Goal: Communication & Community: Answer question/provide support

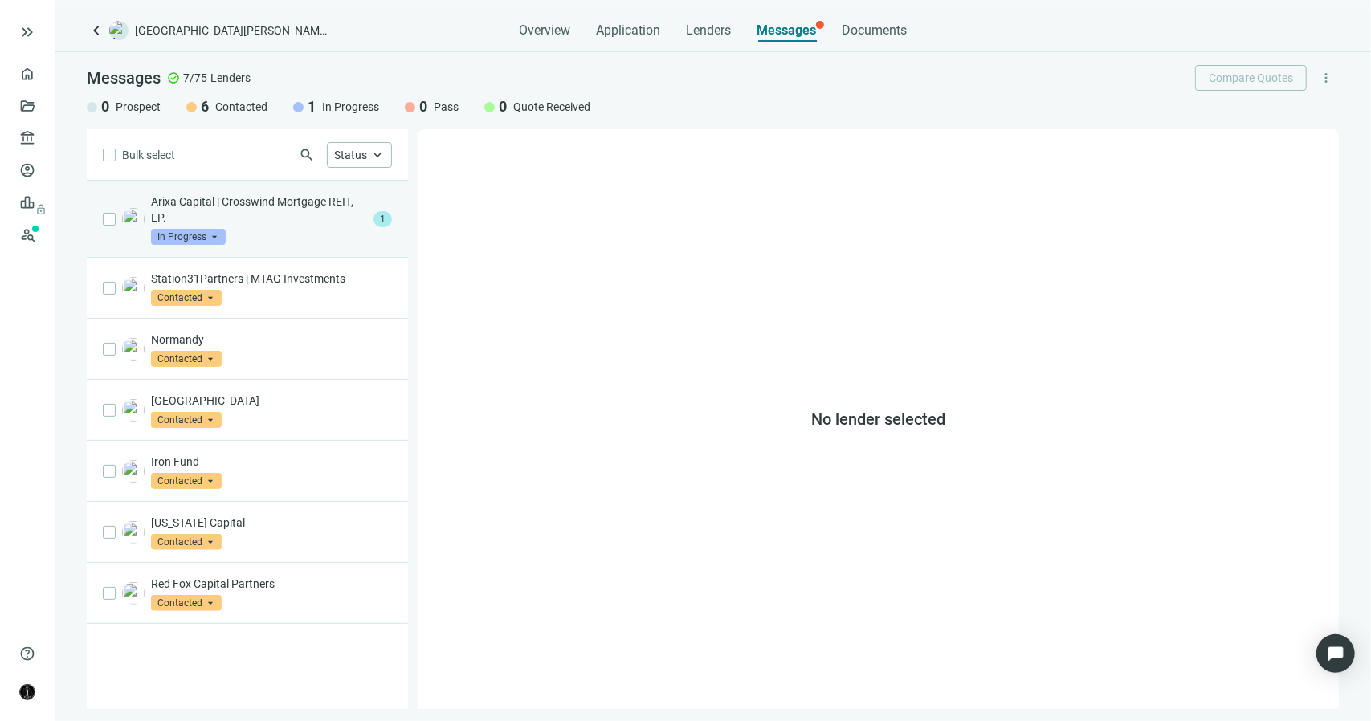
click at [296, 219] on p "Arixa Capital | Crosswind Mortgage REIT, LP." at bounding box center [259, 210] width 216 height 32
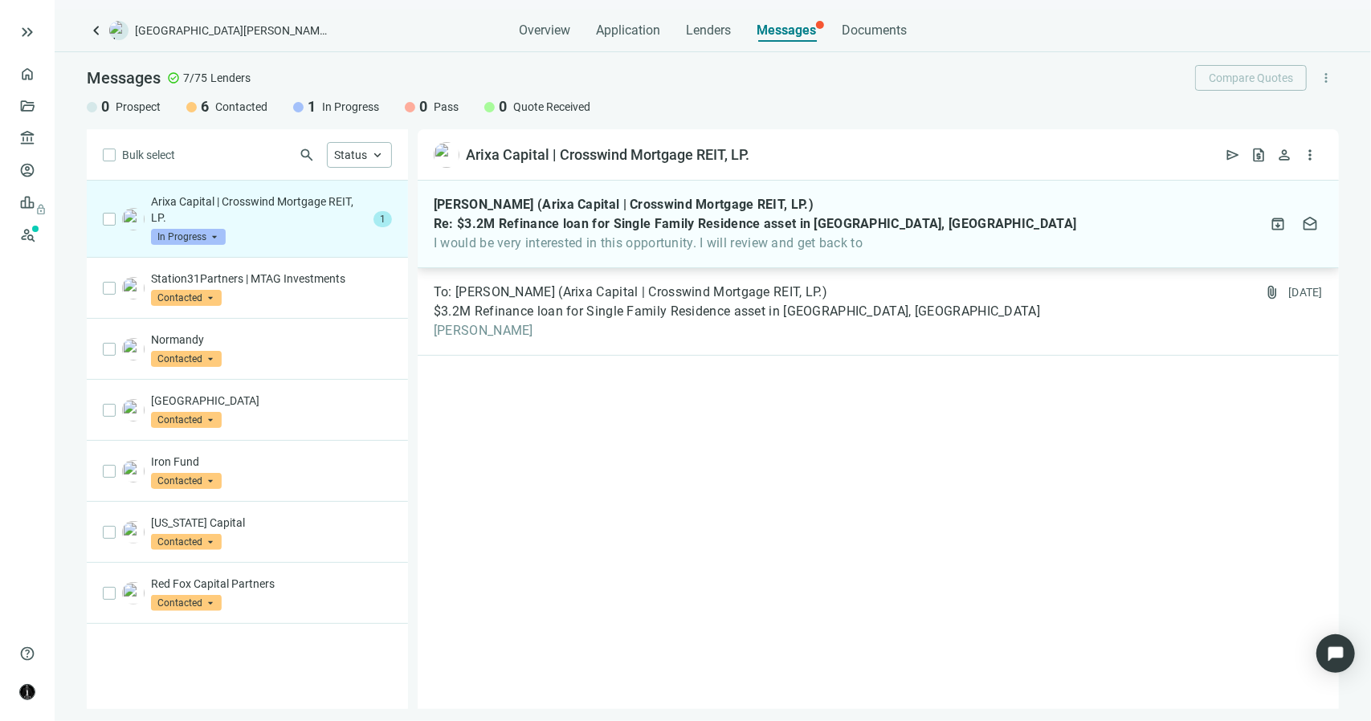
click at [523, 233] on div "[PERSON_NAME] (Arixa Capital | Crosswind Mortgage REIT, LP.) Re: $3.2M Refinanc…" at bounding box center [755, 224] width 642 height 55
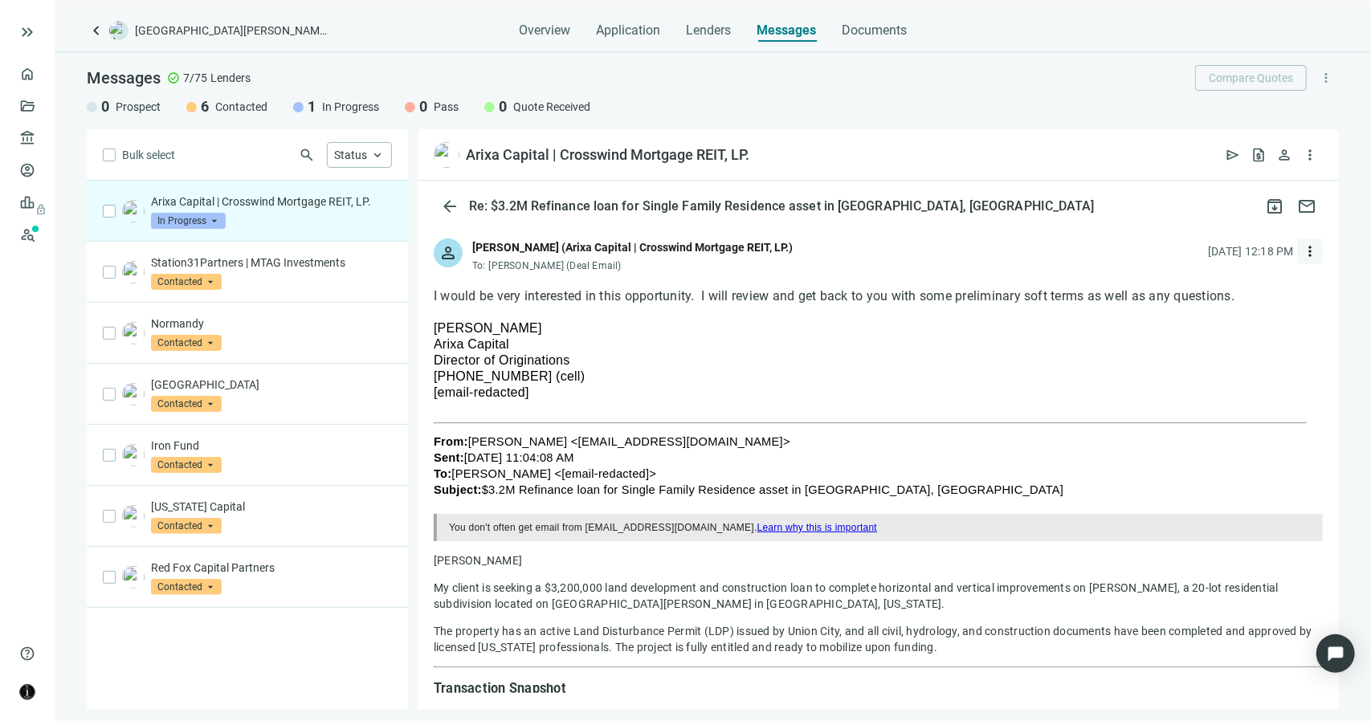
click at [1302, 253] on span "more_vert" at bounding box center [1310, 251] width 16 height 16
click at [1206, 319] on span "Reply all" at bounding box center [1196, 317] width 41 height 13
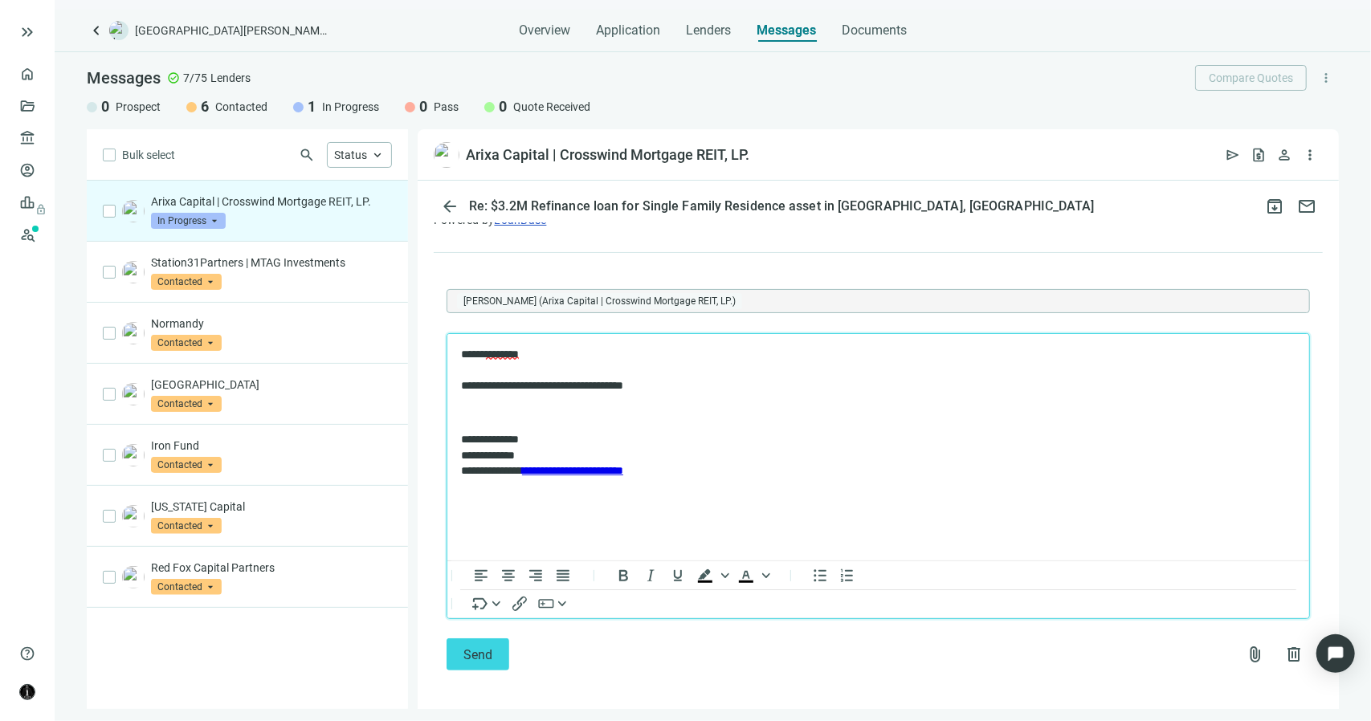
scroll to position [1921, 0]
drag, startPoint x: 683, startPoint y: 382, endPoint x: 580, endPoint y: 385, distance: 102.8
click at [580, 385] on p "**********" at bounding box center [869, 368] width 819 height 47
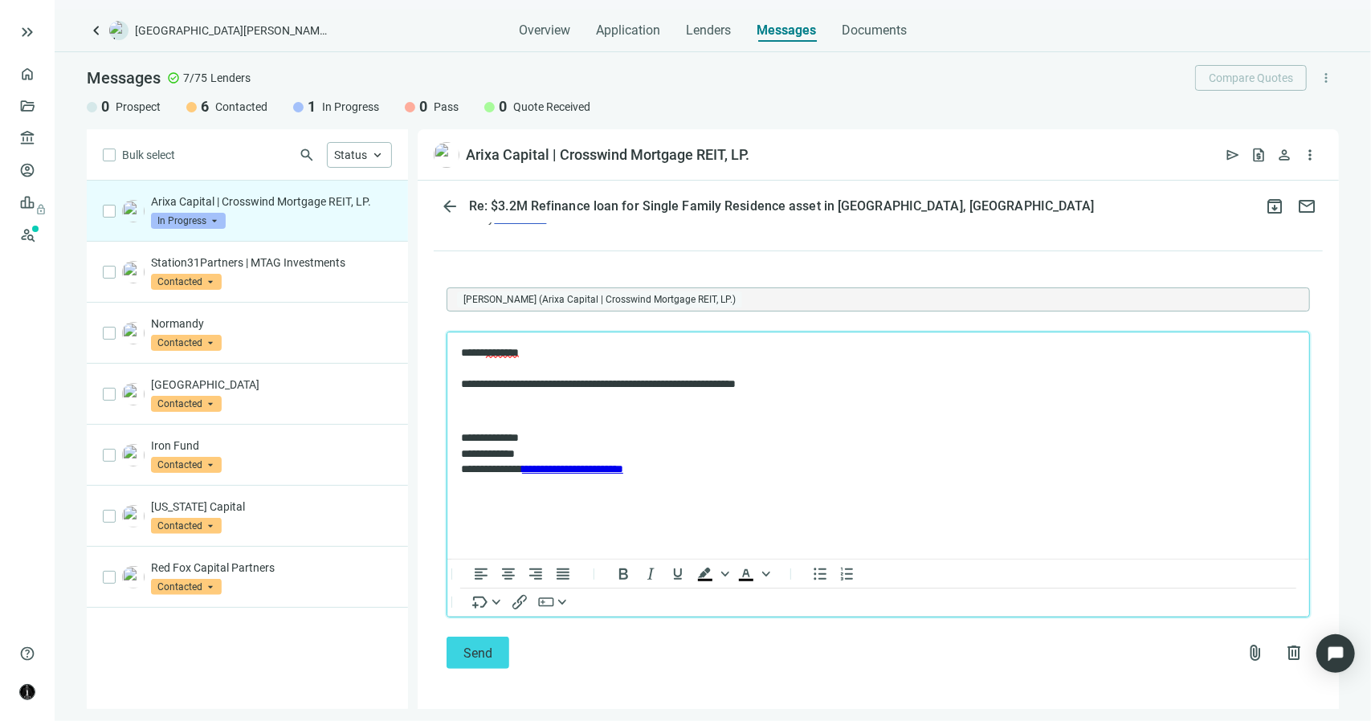
click at [609, 389] on p "**********" at bounding box center [869, 368] width 819 height 47
click at [604, 389] on p "**********" at bounding box center [869, 368] width 819 height 47
click at [813, 382] on p "**********" at bounding box center [869, 368] width 819 height 47
click at [491, 374] on p "**********" at bounding box center [869, 368] width 819 height 47
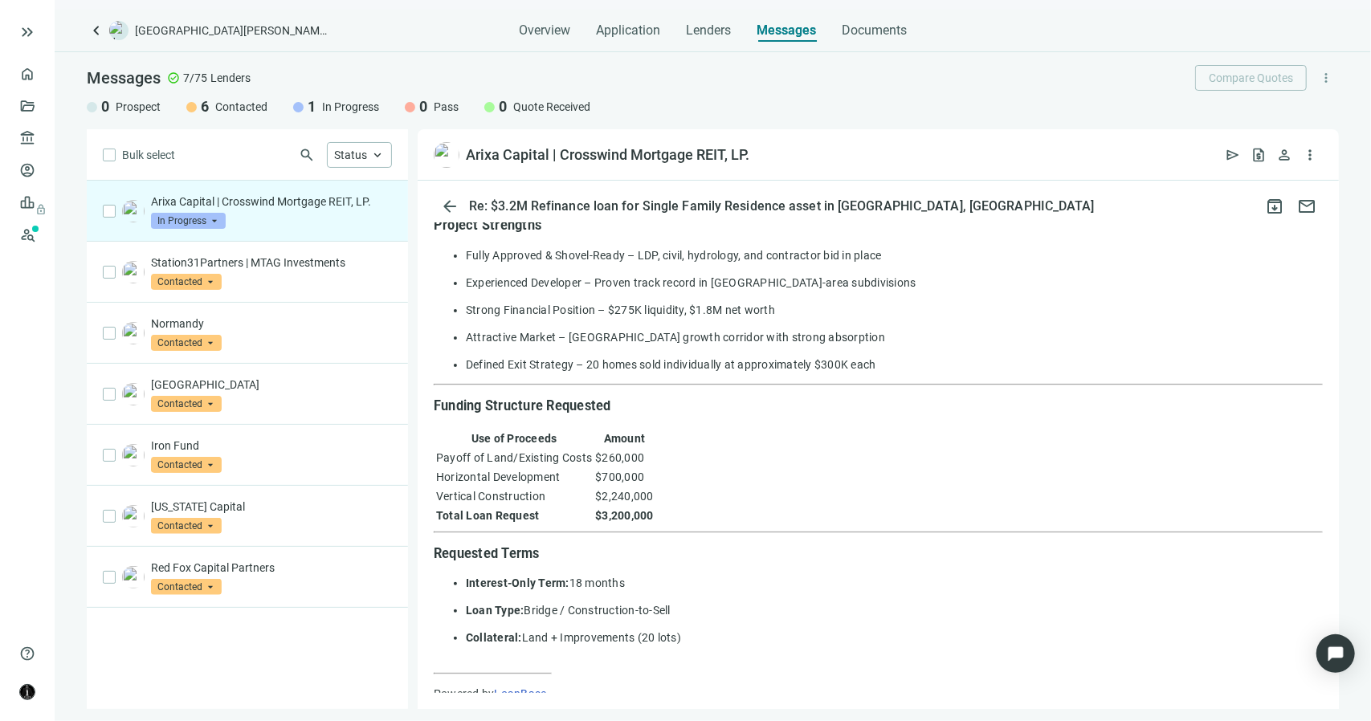
scroll to position [1847, 0]
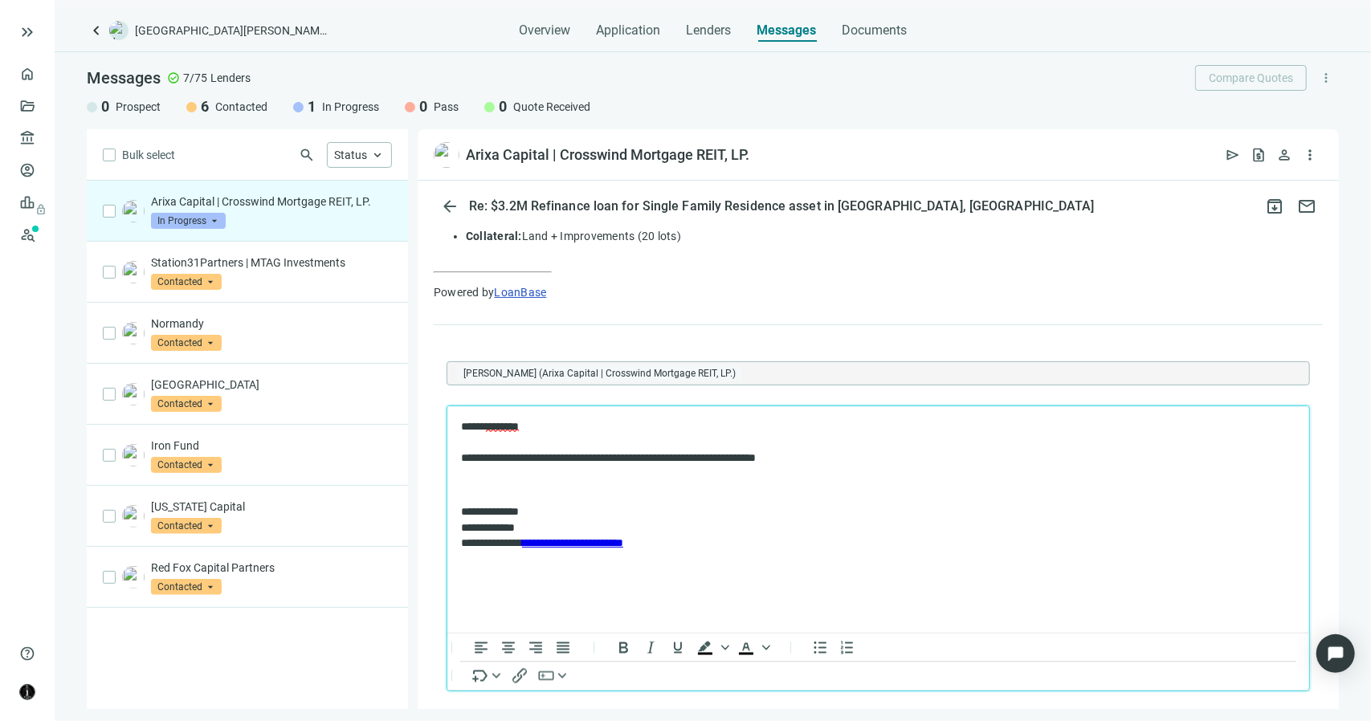
click at [806, 459] on p "**********" at bounding box center [869, 442] width 819 height 47
click at [805, 462] on p "**********" at bounding box center [869, 442] width 819 height 47
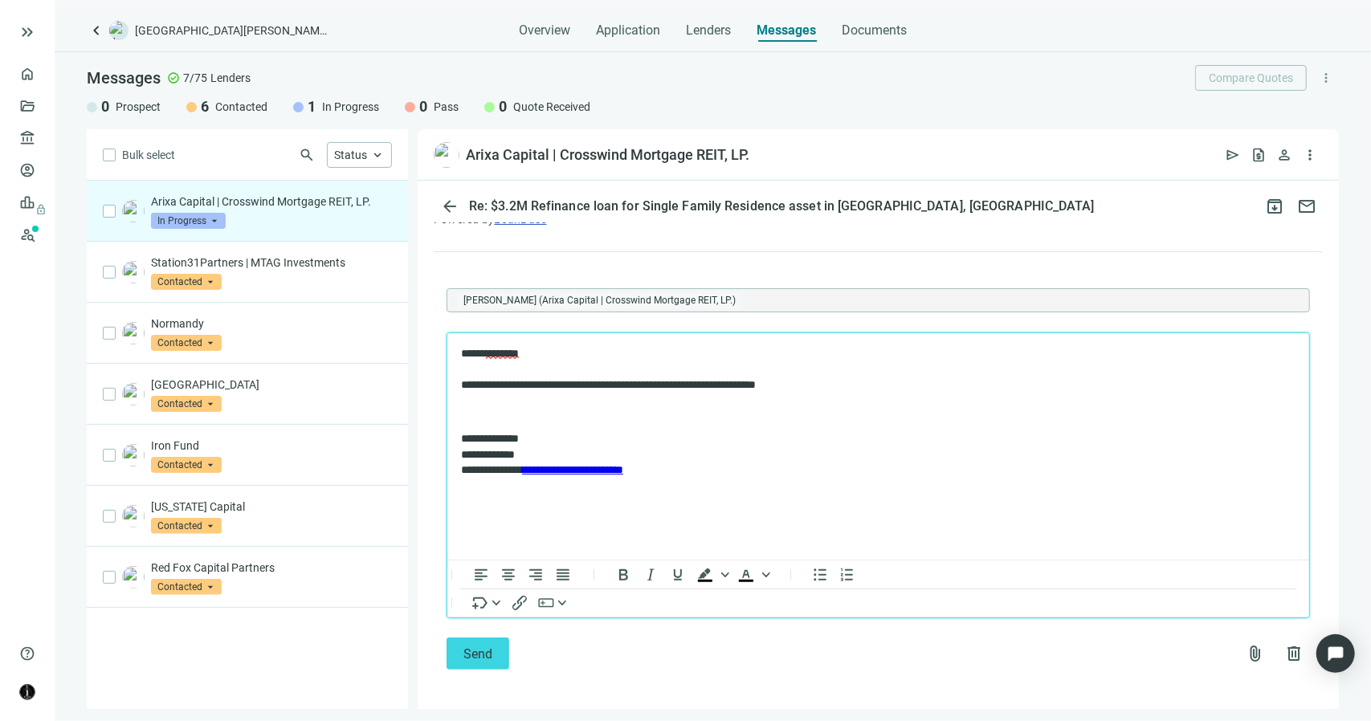
scroll to position [1921, 0]
click at [472, 646] on span "Send" at bounding box center [477, 653] width 29 height 15
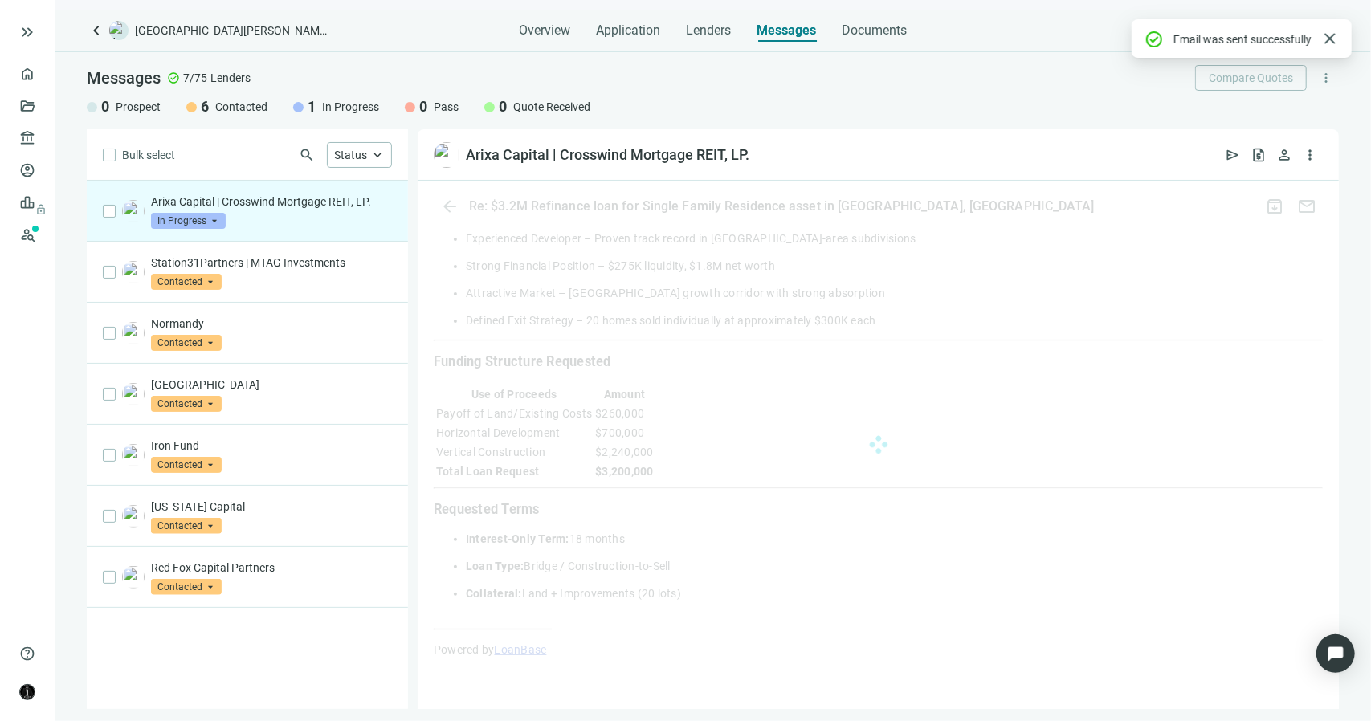
scroll to position [1864, 0]
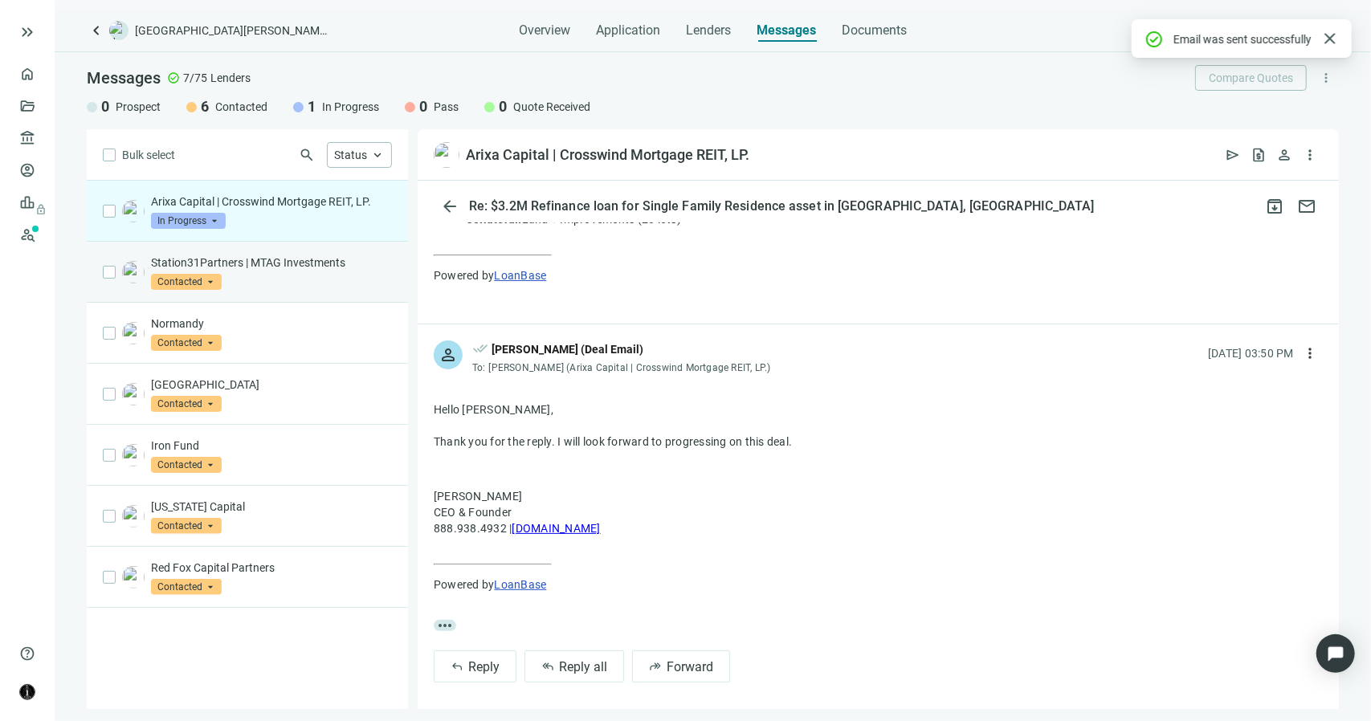
click at [320, 286] on div "Station31Partners | MTAG Investments Contacted arrow_drop_down" at bounding box center [271, 272] width 241 height 35
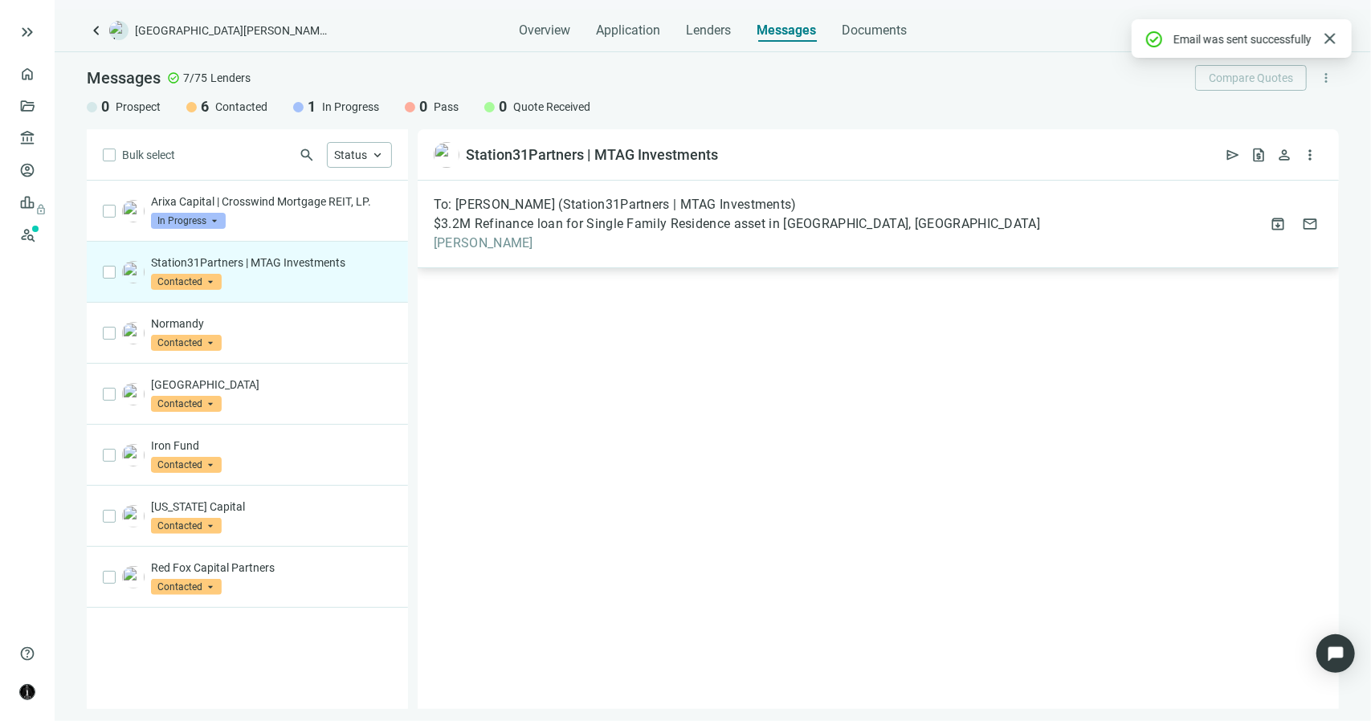
click at [475, 242] on span "[PERSON_NAME]" at bounding box center [737, 243] width 606 height 16
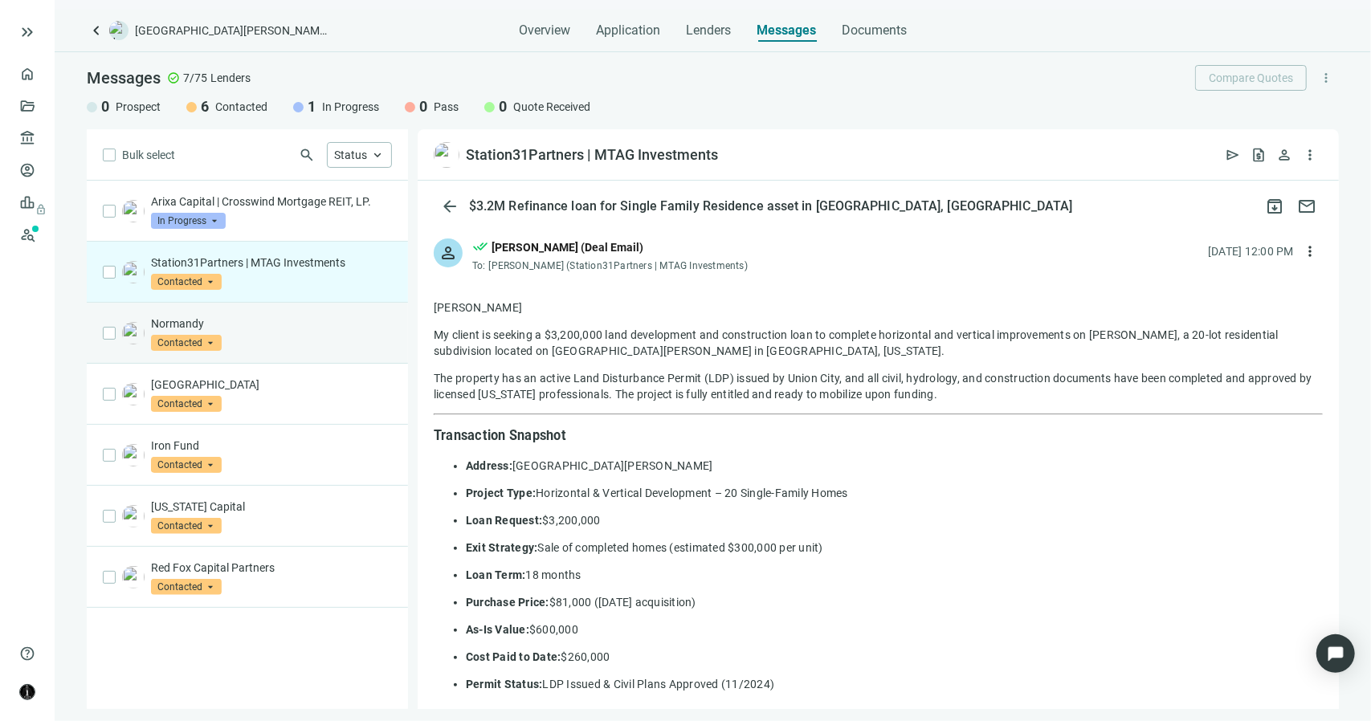
click at [247, 309] on div "Normandy Contacted arrow_drop_down" at bounding box center [247, 333] width 321 height 61
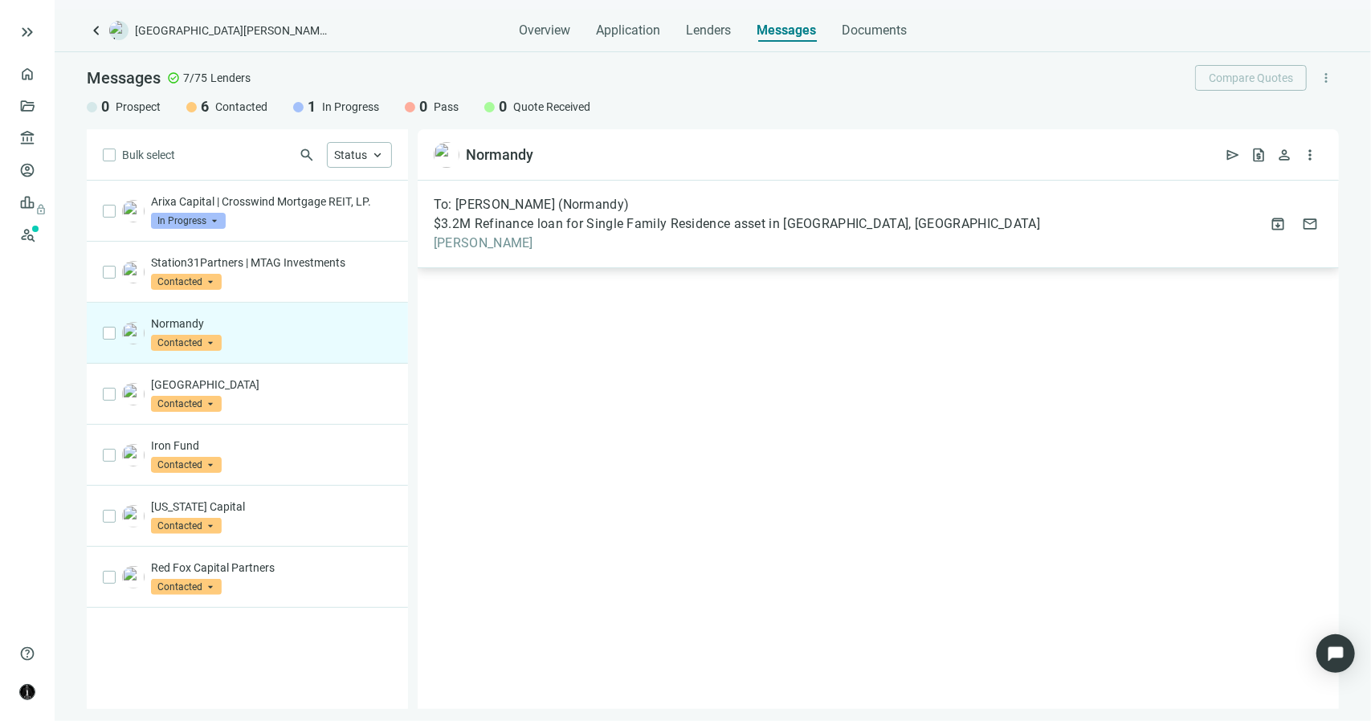
click at [480, 247] on span "[PERSON_NAME]" at bounding box center [737, 243] width 606 height 16
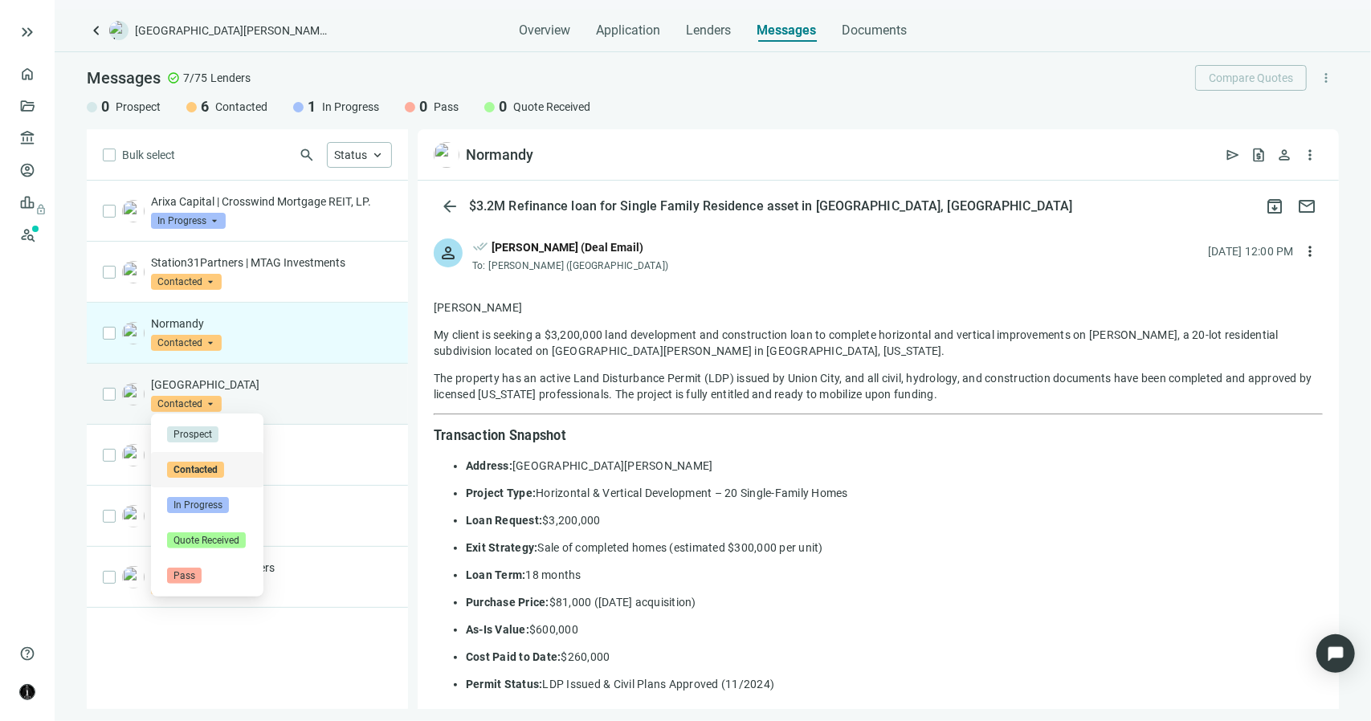
click at [202, 403] on span "Contacted" at bounding box center [186, 404] width 71 height 16
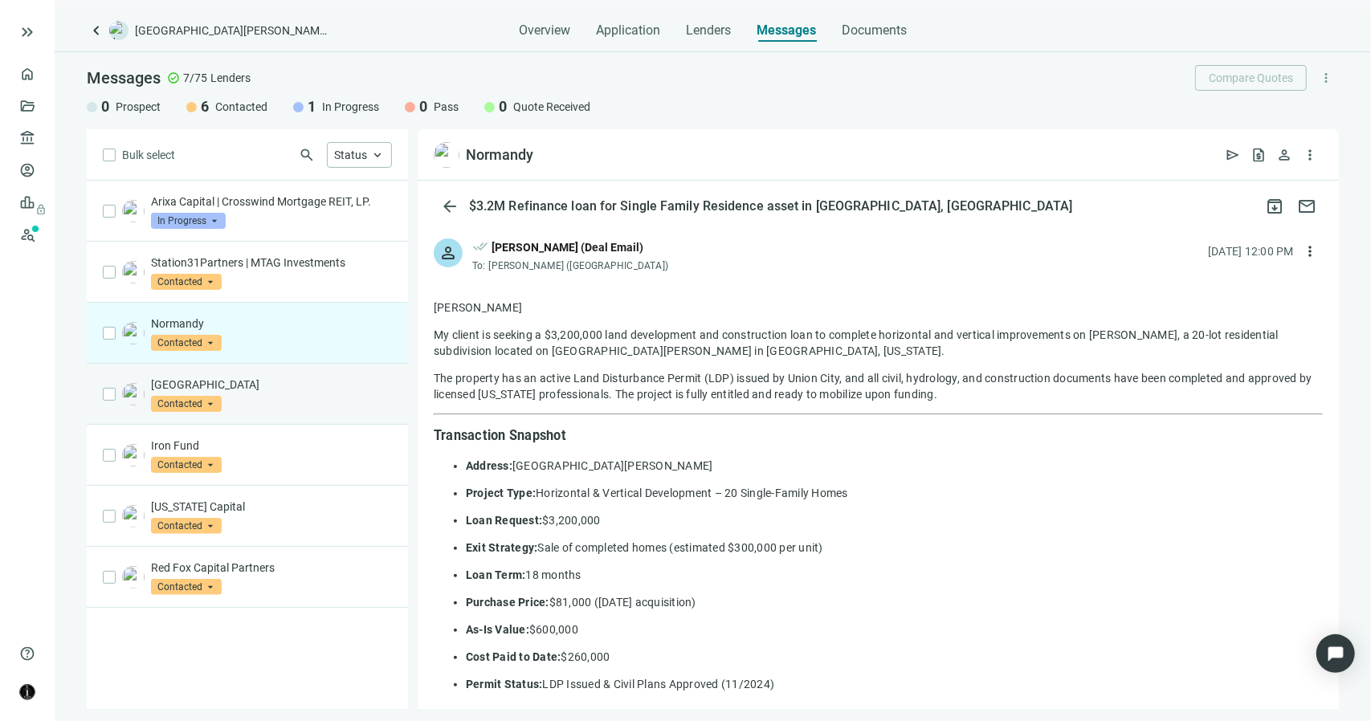
click at [296, 394] on div "New Providence Capital Contacted arrow_drop_down prospect contacted in_progress…" at bounding box center [271, 394] width 241 height 35
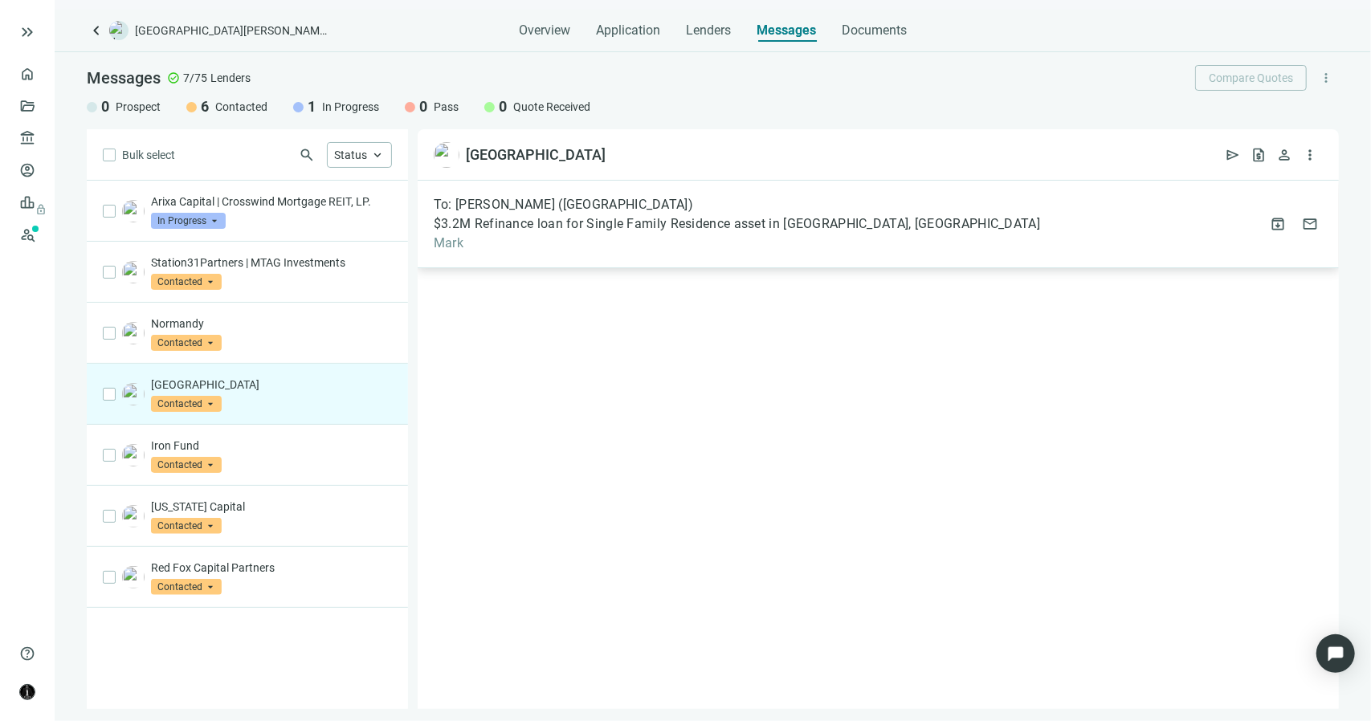
click at [450, 250] on span "Mark" at bounding box center [737, 243] width 606 height 16
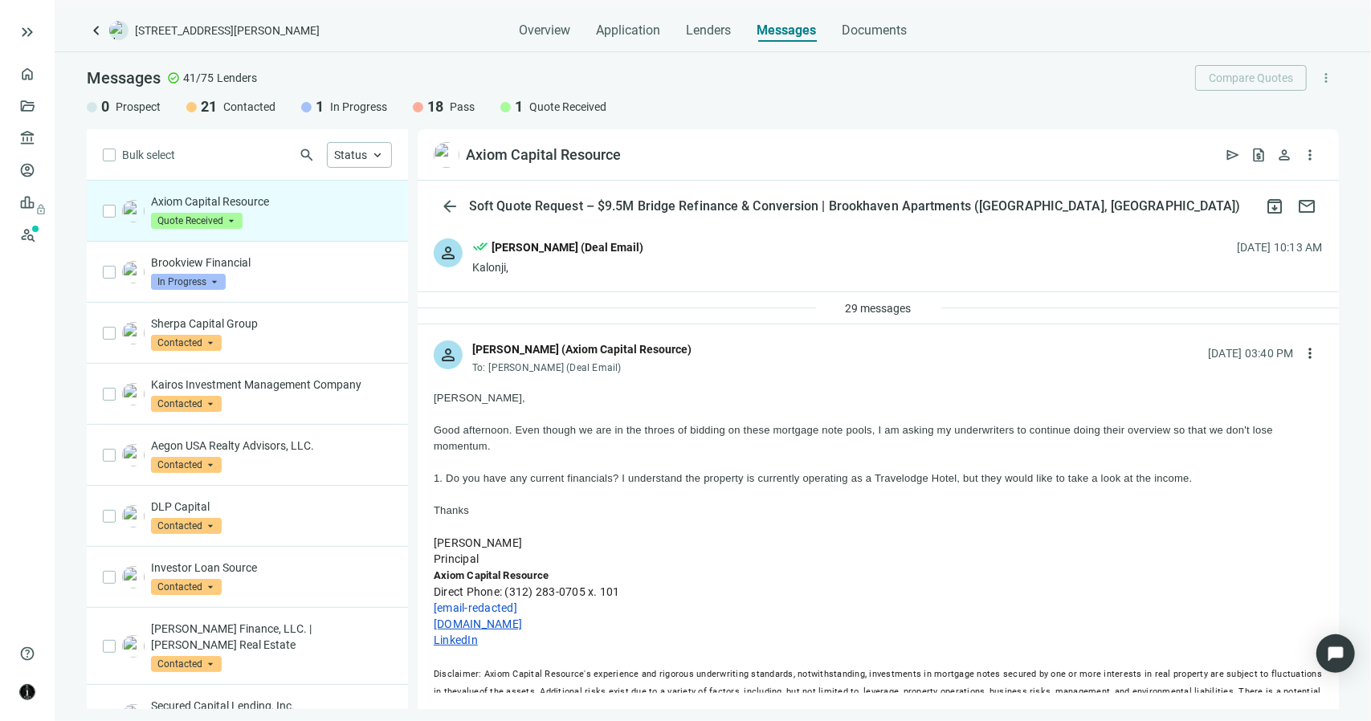
drag, startPoint x: 1192, startPoint y: 475, endPoint x: 429, endPoint y: 398, distance: 766.8
click at [429, 398] on div "more_horiz reply Reply reply_all Reply all forward Forward" at bounding box center [878, 602] width 921 height 451
drag, startPoint x: 469, startPoint y: 442, endPoint x: 459, endPoint y: 472, distance: 32.0
click at [459, 472] on div "1. Do you have any current financials? I understand the property is currently o…" at bounding box center [878, 479] width 889 height 16
drag, startPoint x: 472, startPoint y: 515, endPoint x: 427, endPoint y: 382, distance: 139.9
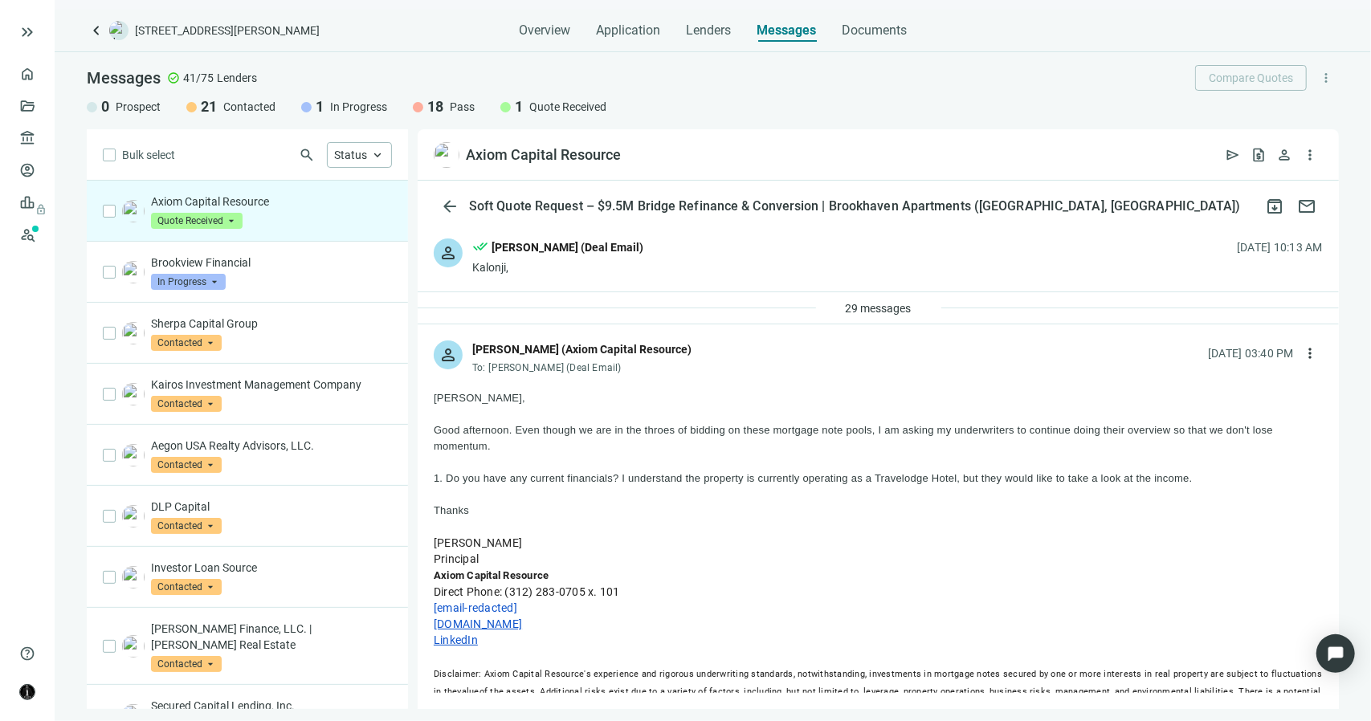
click at [427, 382] on div "more_horiz reply Reply reply_all Reply all forward Forward" at bounding box center [878, 602] width 921 height 451
drag, startPoint x: 469, startPoint y: 546, endPoint x: 435, endPoint y: 547, distance: 33.7
click at [435, 547] on div "Kalonji Mitchell" at bounding box center [878, 543] width 889 height 16
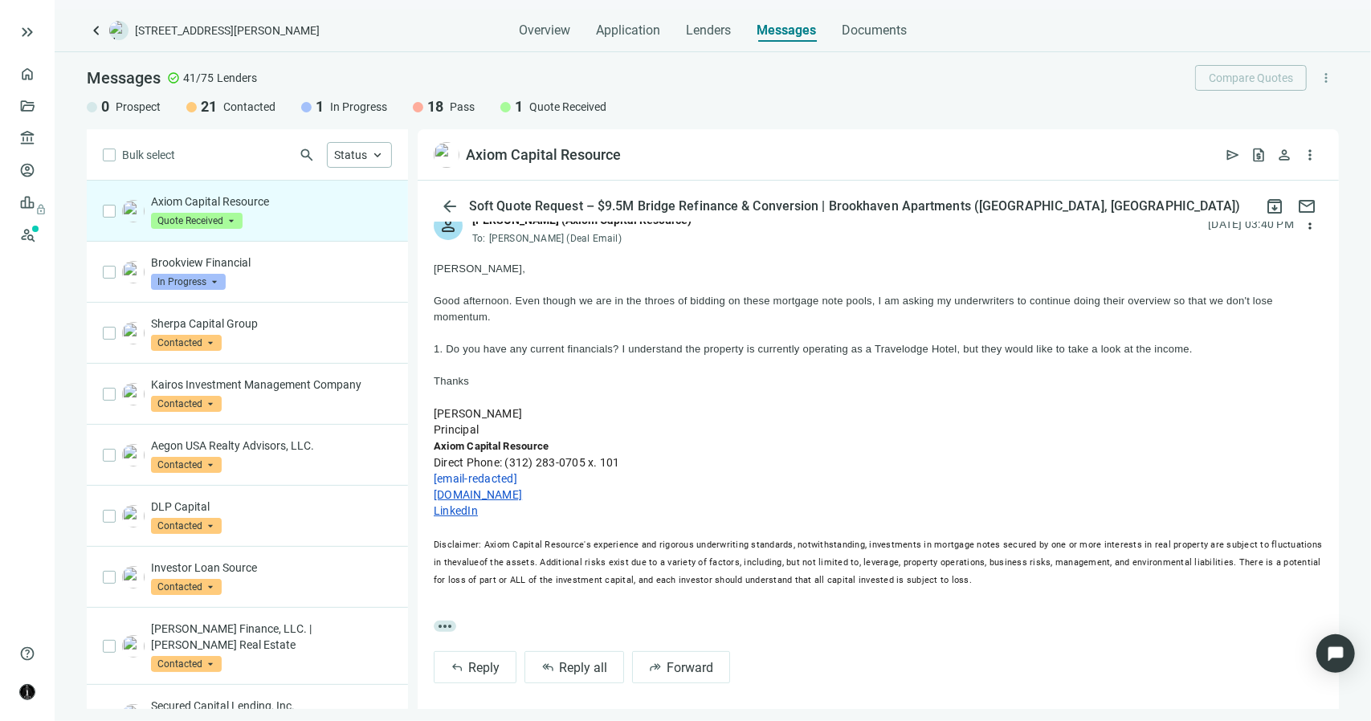
scroll to position [131, 0]
click at [596, 663] on span "Reply all" at bounding box center [583, 666] width 48 height 15
type textarea "**********"
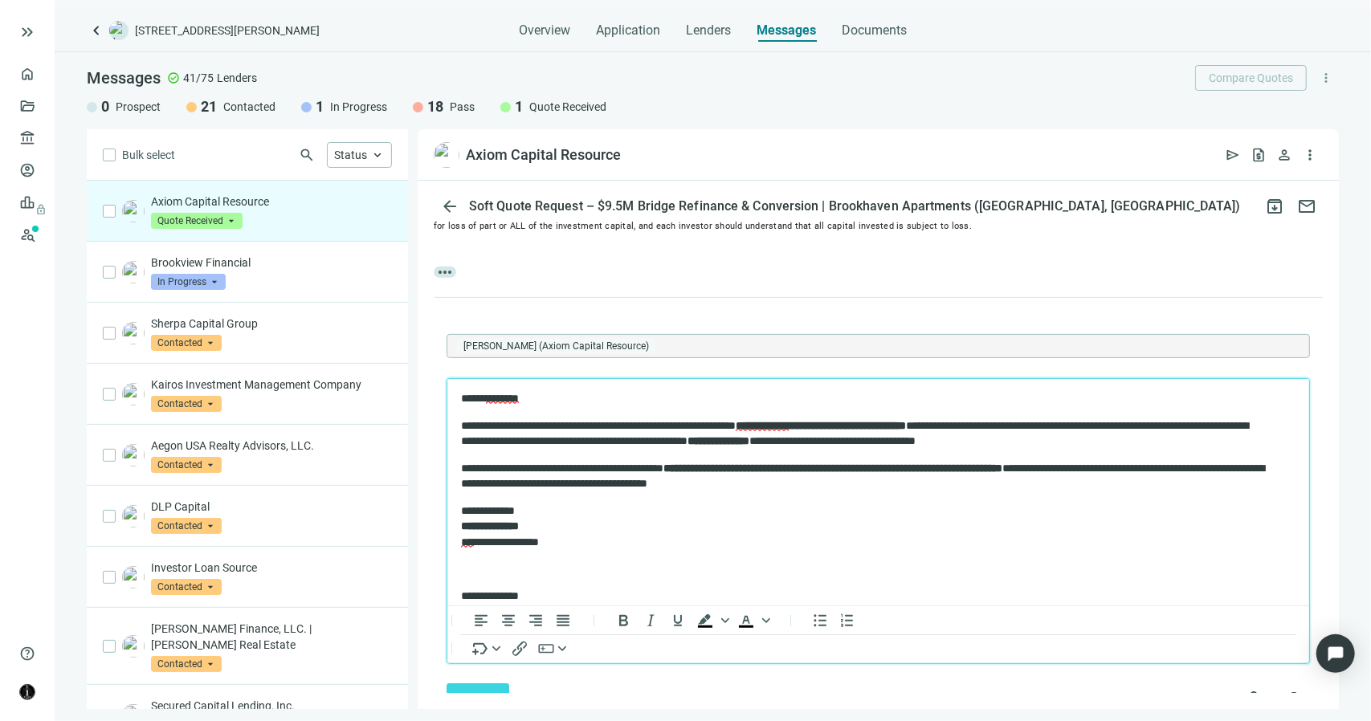
scroll to position [0, 0]
click at [497, 687] on button "Send" at bounding box center [478, 699] width 63 height 32
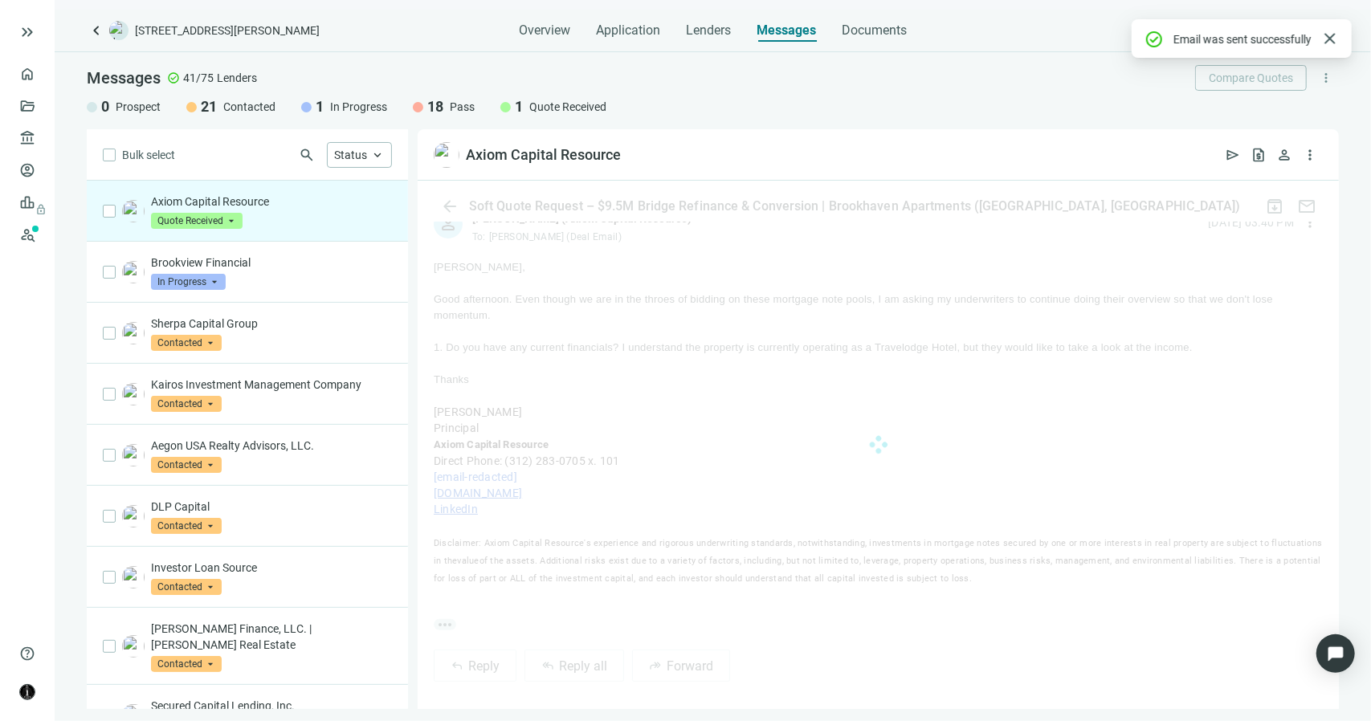
scroll to position [483, 0]
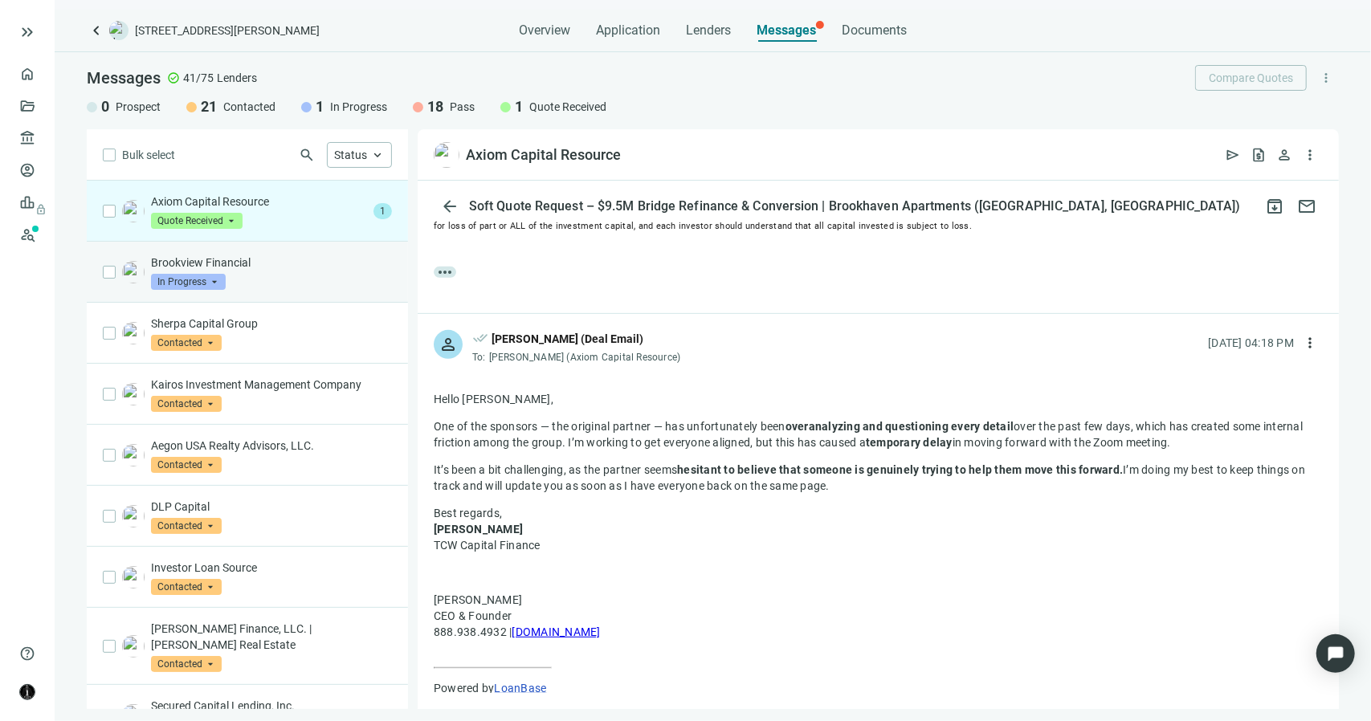
click at [247, 263] on p "Brookview Financial" at bounding box center [271, 263] width 241 height 16
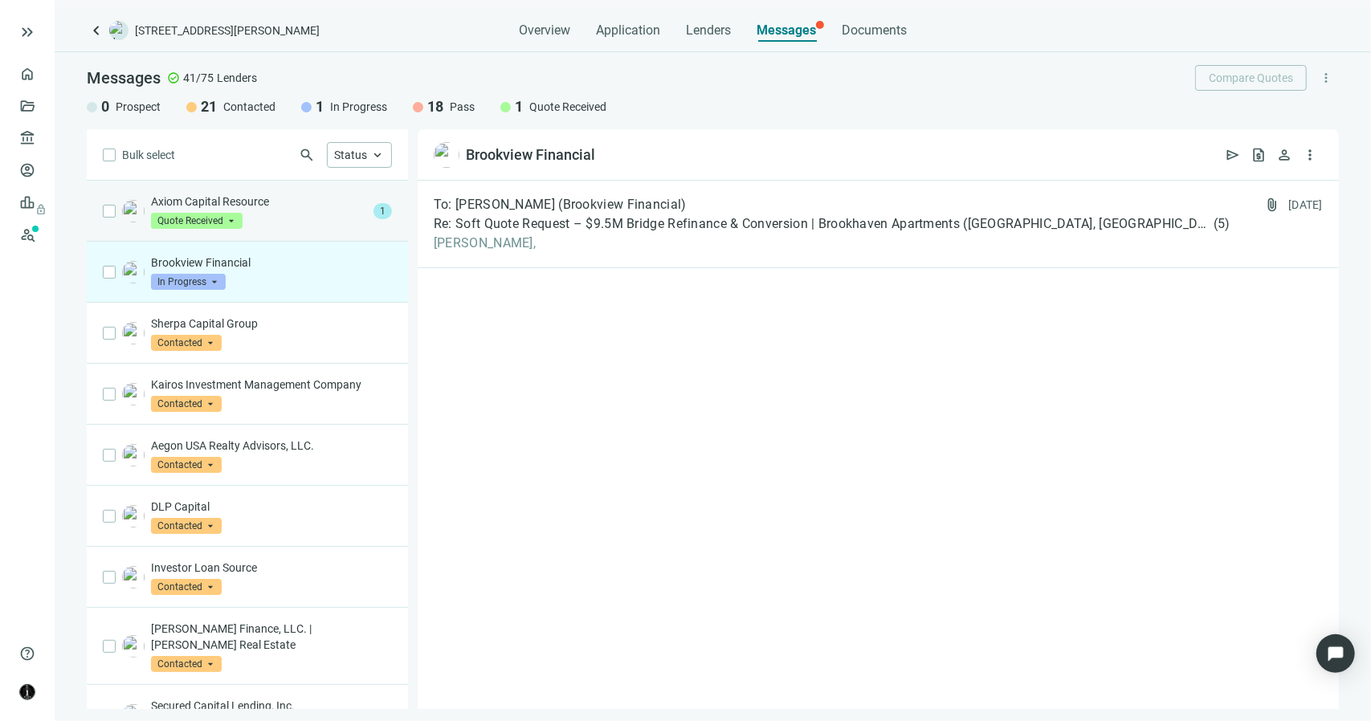
click at [272, 226] on div "Axiom Capital Resource Quote Received arrow_drop_down" at bounding box center [259, 211] width 216 height 35
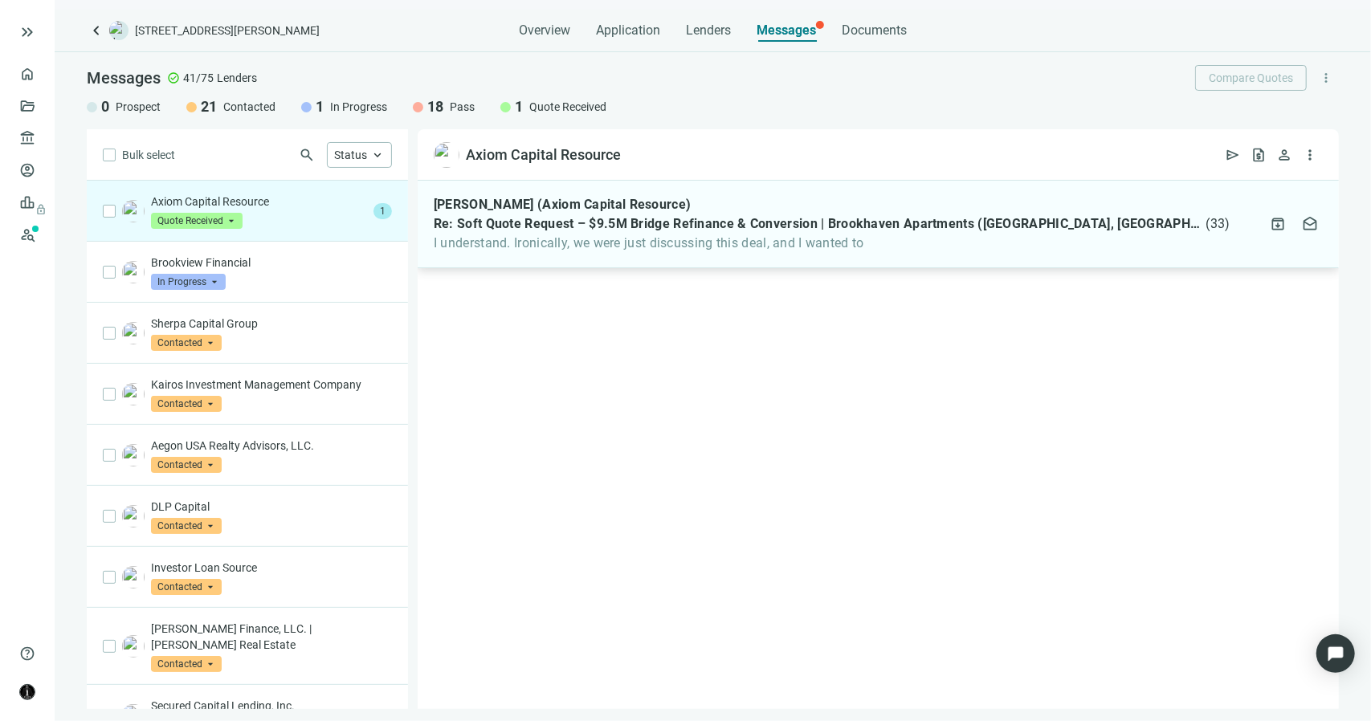
click at [490, 255] on div "Kalonji Mitchell (Axiom Capital Resource) Re: Soft Quote Request – $9.5M Bridge…" at bounding box center [878, 225] width 921 height 88
